Goal: Task Accomplishment & Management: Manage account settings

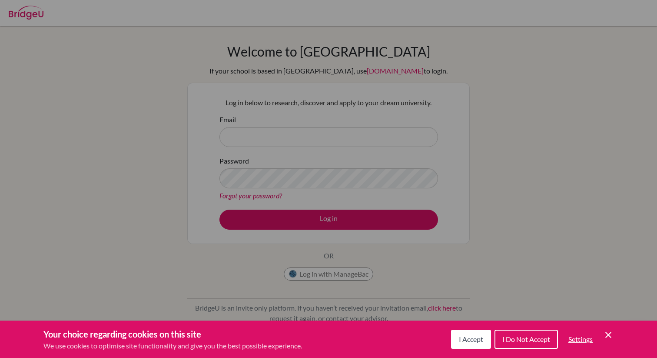
click at [474, 338] on span "I Accept" at bounding box center [471, 339] width 24 height 8
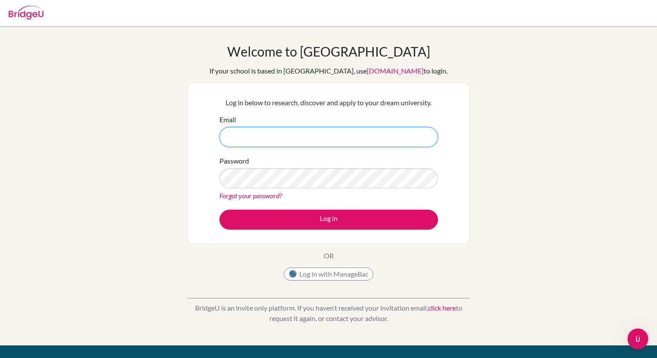
click at [388, 140] on input "Email" at bounding box center [329, 137] width 219 height 20
type input "[PERSON_NAME][EMAIL_ADDRESS][DOMAIN_NAME]"
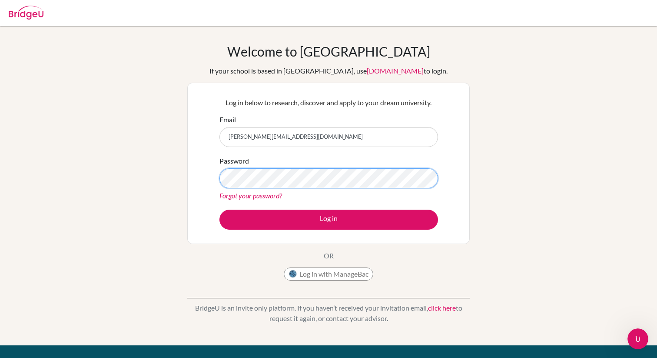
click at [220, 210] on button "Log in" at bounding box center [329, 220] width 219 height 20
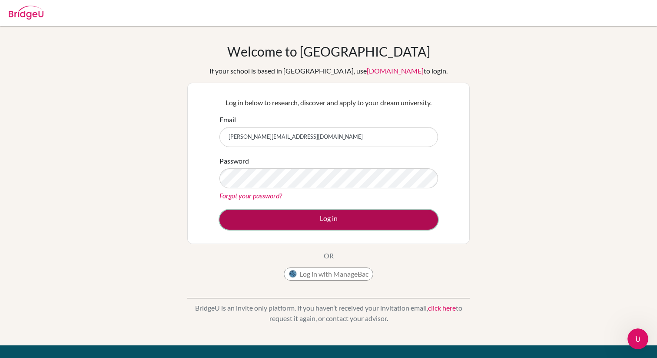
click at [337, 220] on button "Log in" at bounding box center [329, 220] width 219 height 20
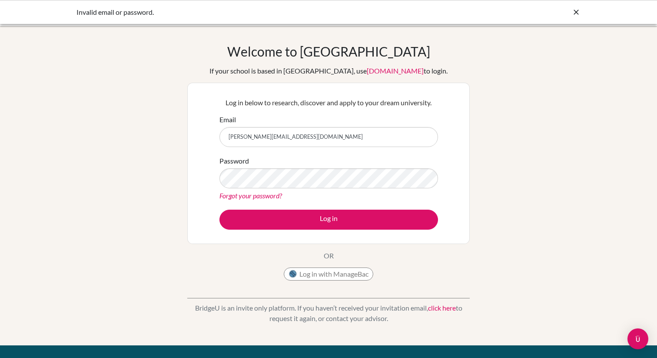
click at [268, 196] on link "Forgot your password?" at bounding box center [251, 195] width 63 height 8
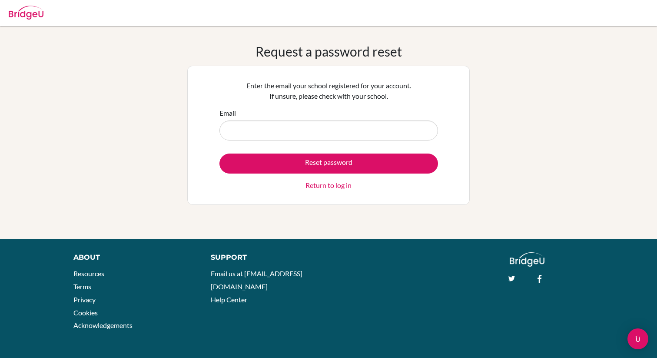
click at [337, 137] on input "Email" at bounding box center [329, 130] width 219 height 20
type input "[PERSON_NAME][EMAIL_ADDRESS][DOMAIN_NAME]"
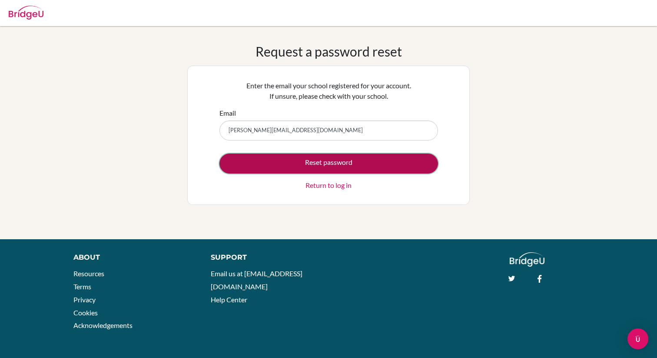
click at [345, 163] on button "Reset password" at bounding box center [329, 163] width 219 height 20
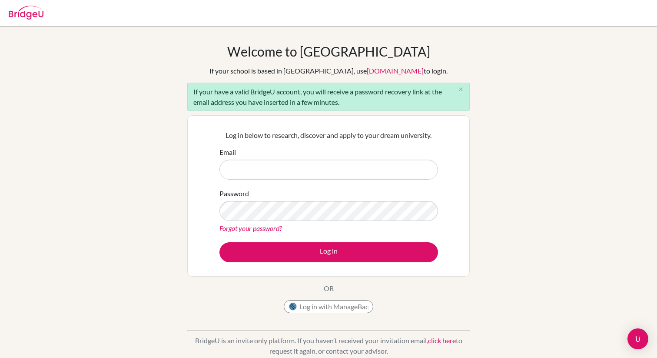
click at [362, 170] on input "Email" at bounding box center [329, 170] width 219 height 20
type input "[PERSON_NAME][EMAIL_ADDRESS][DOMAIN_NAME]"
click at [220, 242] on button "Log in" at bounding box center [329, 252] width 219 height 20
